Goal: Find specific page/section: Find specific page/section

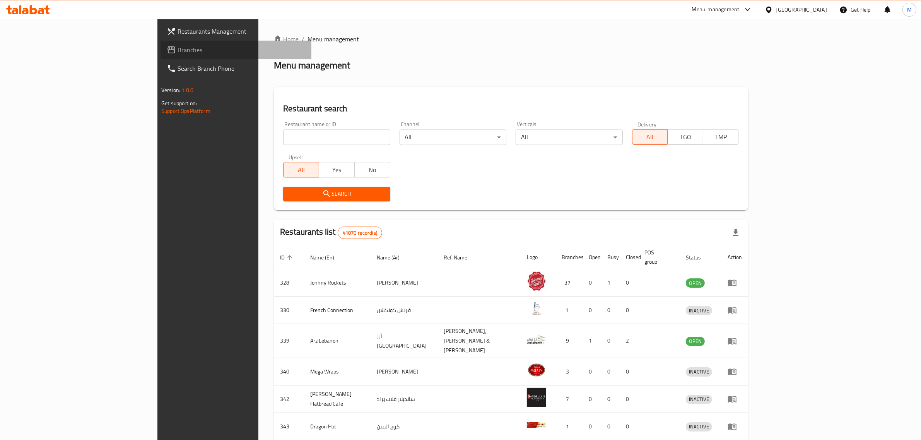
click at [161, 41] on link "Branches" at bounding box center [236, 50] width 151 height 19
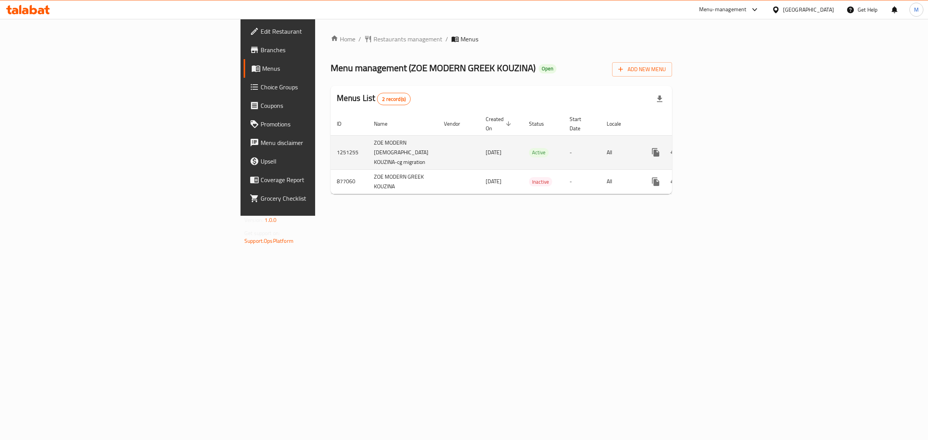
click at [715, 149] on icon "enhanced table" at bounding box center [711, 152] width 7 height 7
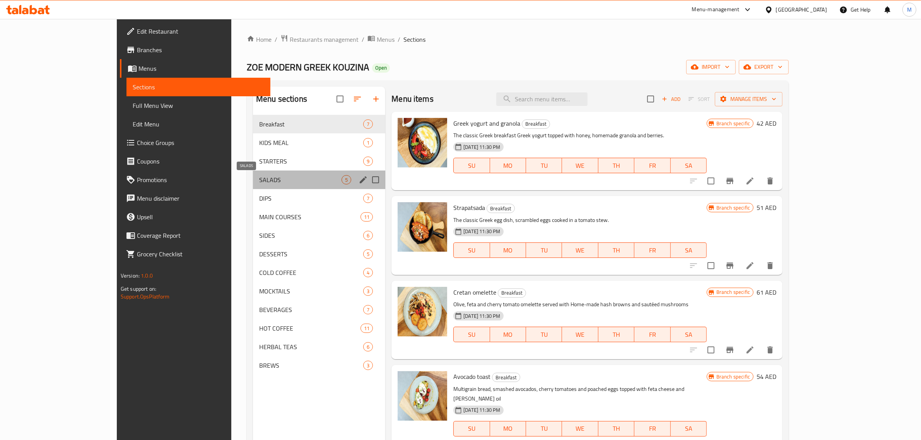
click at [259, 180] on span "SALADS" at bounding box center [300, 179] width 82 height 9
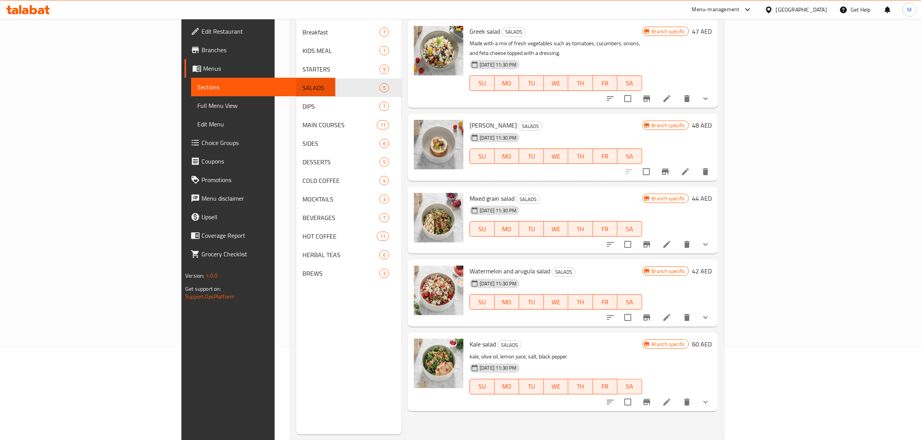
scroll to position [97, 0]
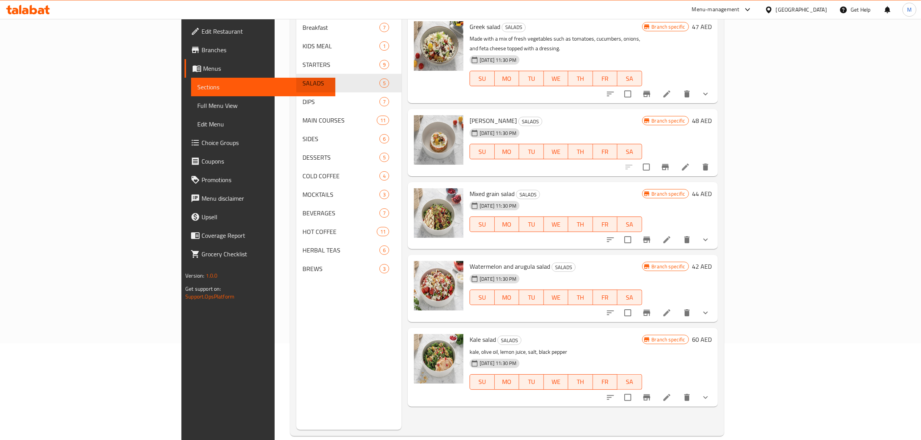
click at [791, 8] on div "[GEOGRAPHIC_DATA]" at bounding box center [801, 9] width 51 height 9
click at [729, 115] on div "Jordan" at bounding box center [724, 116] width 27 height 18
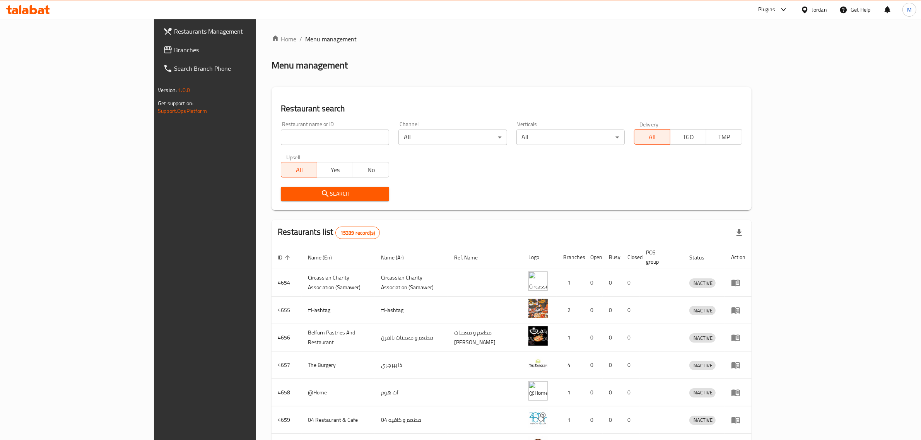
click at [174, 53] on span "Branches" at bounding box center [238, 49] width 128 height 9
